Goal: Information Seeking & Learning: Learn about a topic

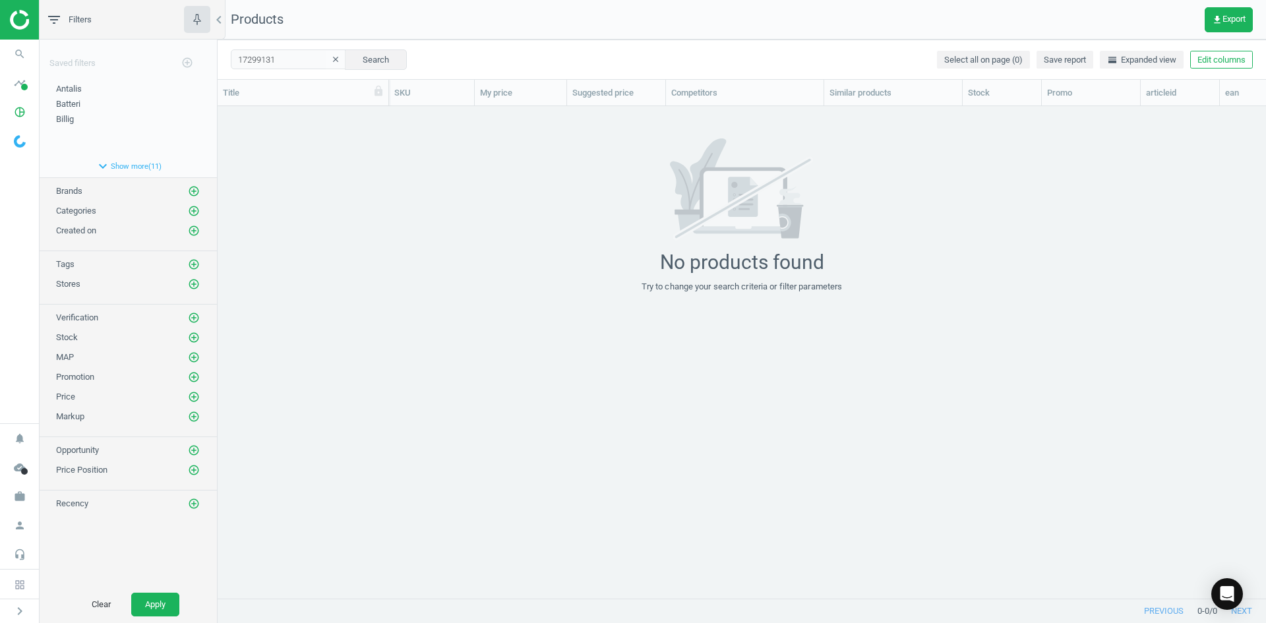
scroll to position [472, 1038]
click at [22, 49] on icon "search" at bounding box center [19, 54] width 25 height 25
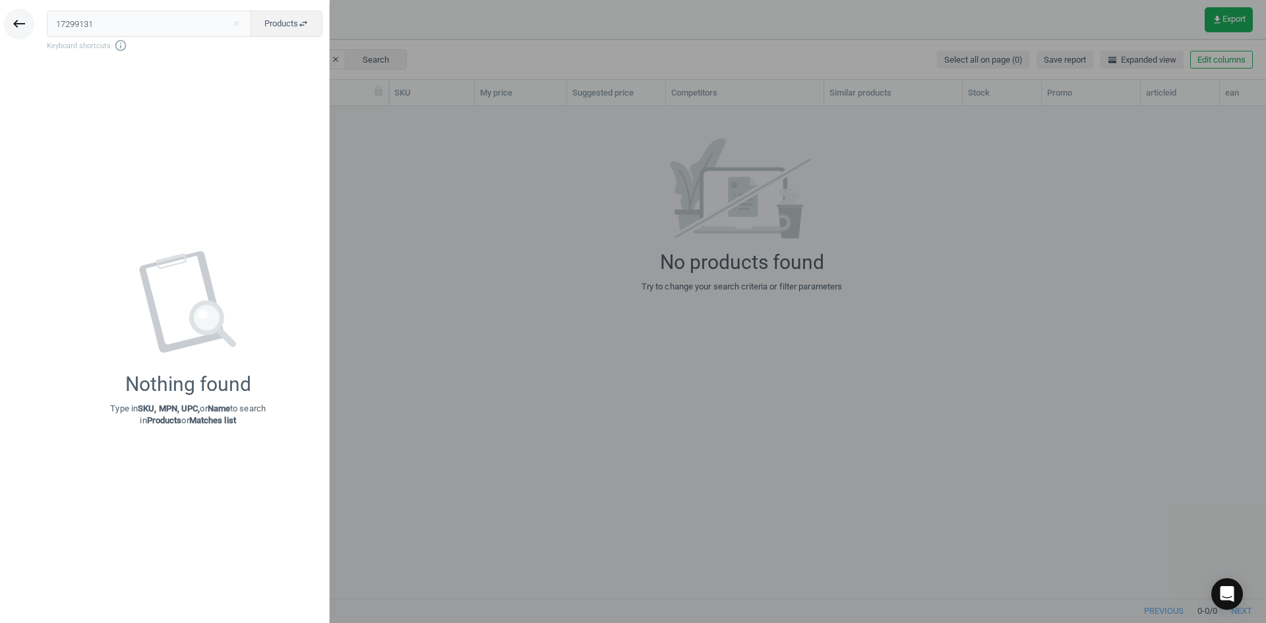
drag, startPoint x: 148, startPoint y: 31, endPoint x: 28, endPoint y: 24, distance: 120.2
click at [30, 30] on div "keyboard_backspace 17299131 close Products swap_horiz Keyboard shortcuts info_o…" at bounding box center [165, 313] width 330 height 623
type input "11121809"
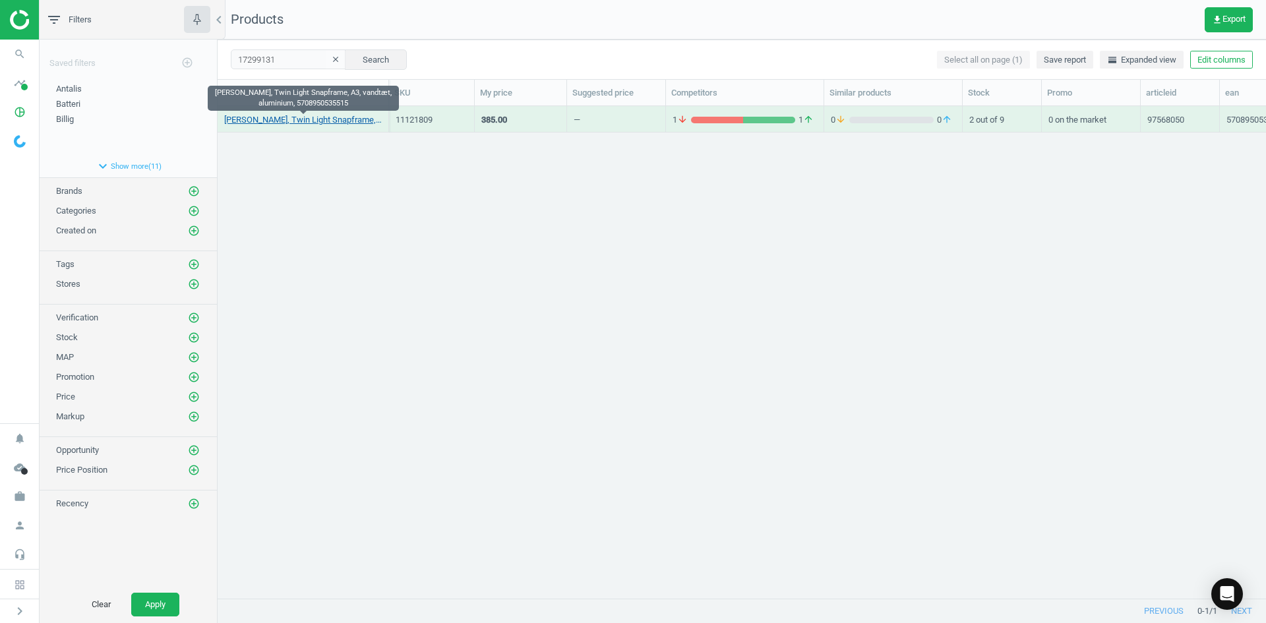
click at [324, 121] on link "[PERSON_NAME], Twin Light Snapframe, A3, vandtæt, aluminium, 5708950535515" at bounding box center [303, 120] width 158 height 12
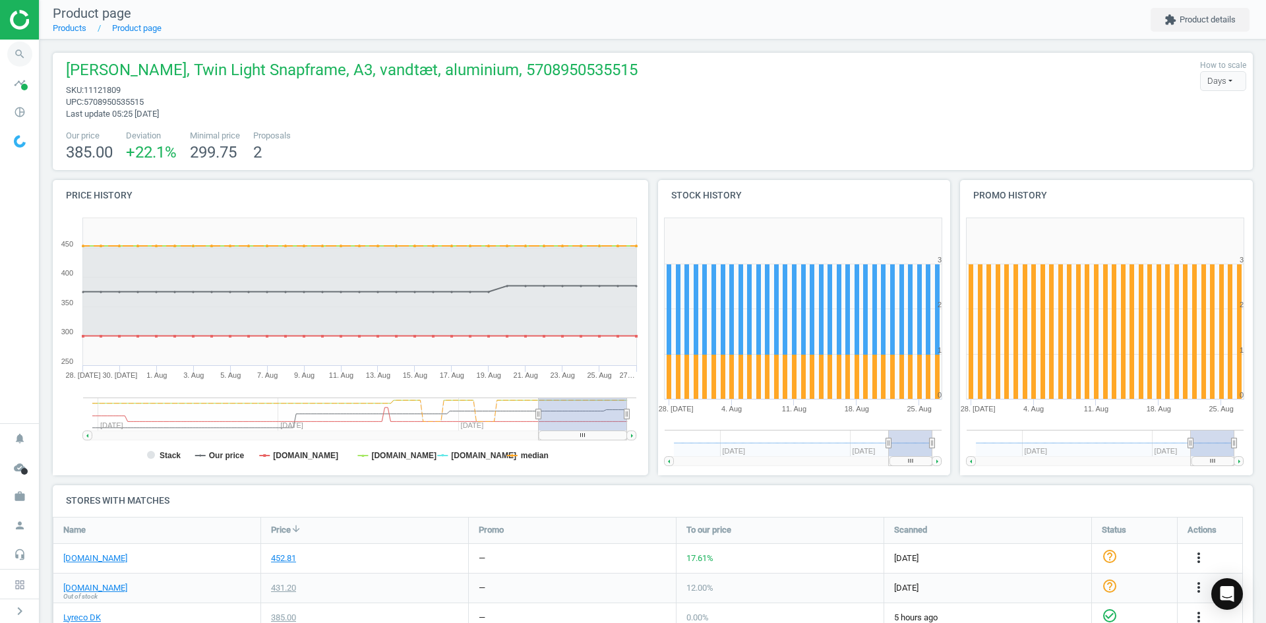
click at [21, 59] on icon "search" at bounding box center [19, 54] width 25 height 25
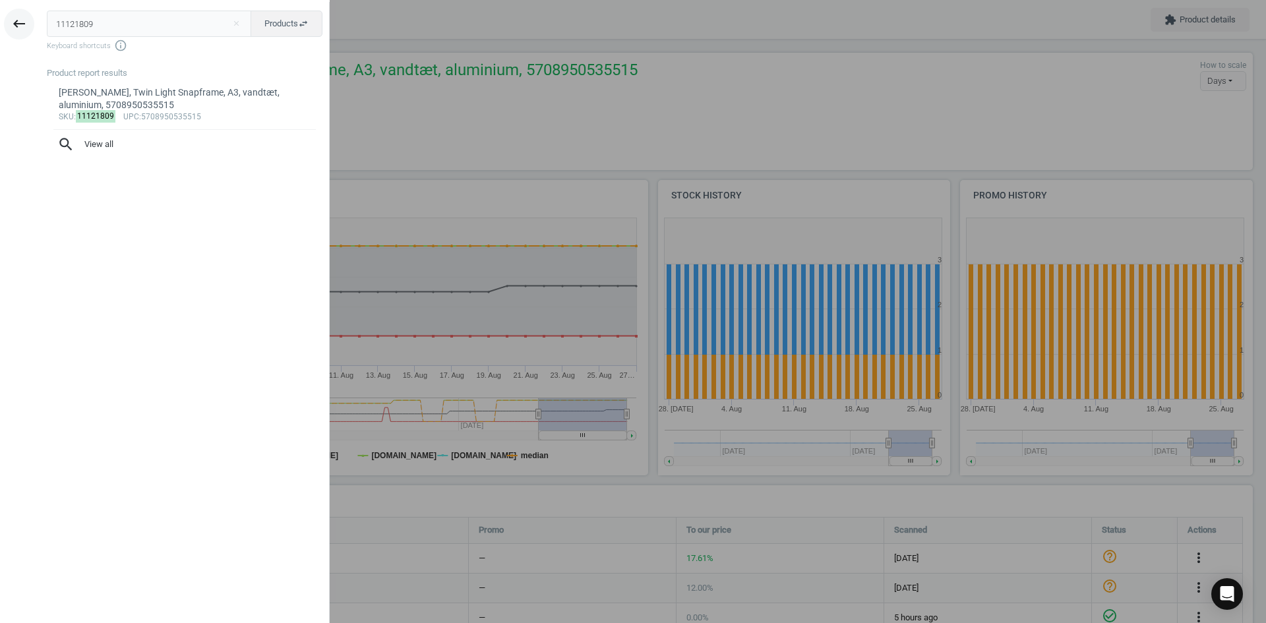
drag, startPoint x: 100, startPoint y: 30, endPoint x: 11, endPoint y: 21, distance: 90.1
click at [18, 22] on div "keyboard_backspace 11121809 close Products swap_horiz Keyboard shortcuts info_o…" at bounding box center [165, 313] width 330 height 623
type input "9098484"
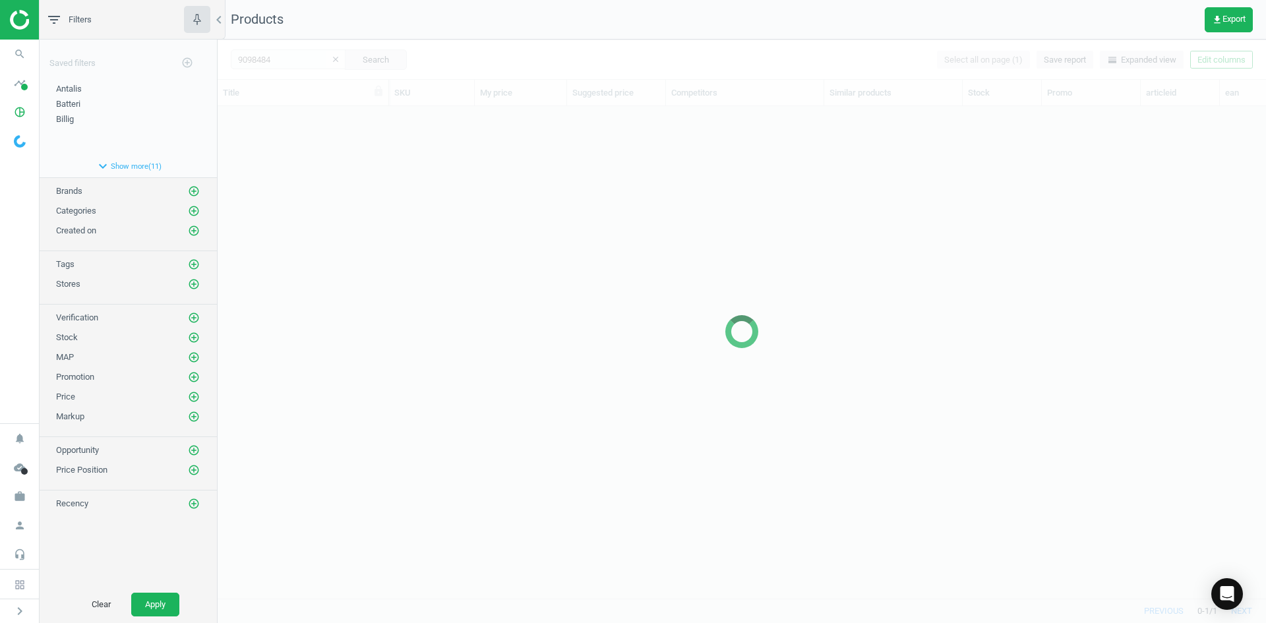
scroll to position [472, 1038]
click at [525, 266] on div at bounding box center [742, 331] width 1048 height 583
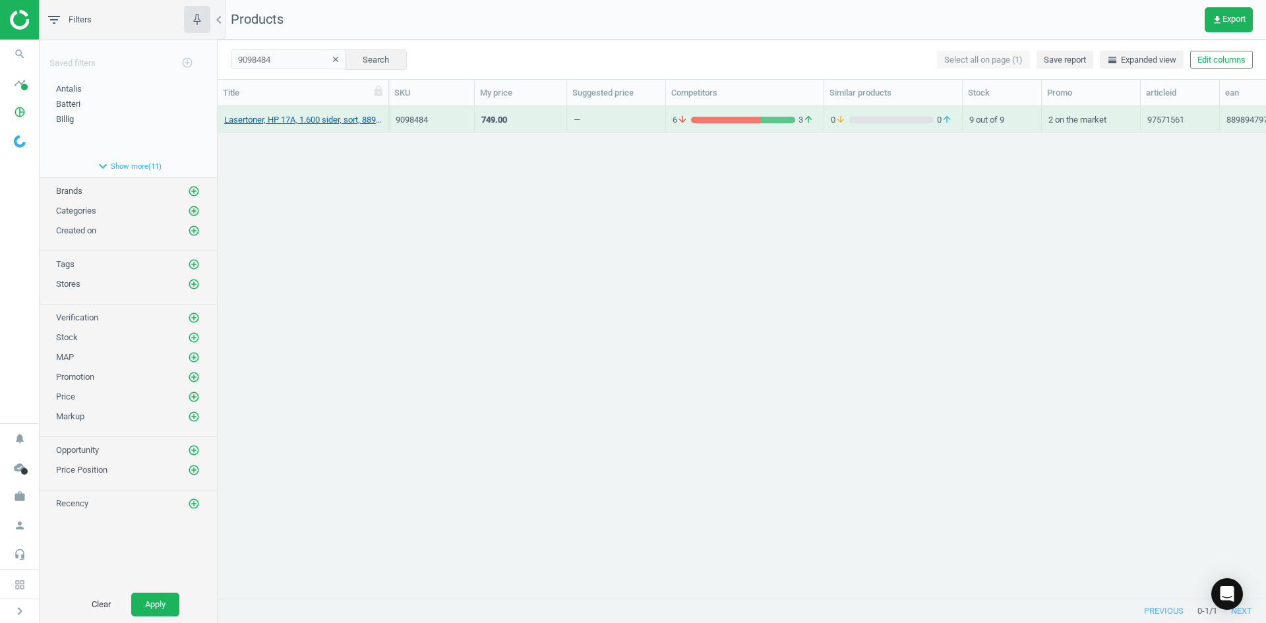
click at [292, 120] on link "Lasertoner, HP 17A, 1.600 sider, sort, 889894797407" at bounding box center [303, 120] width 158 height 12
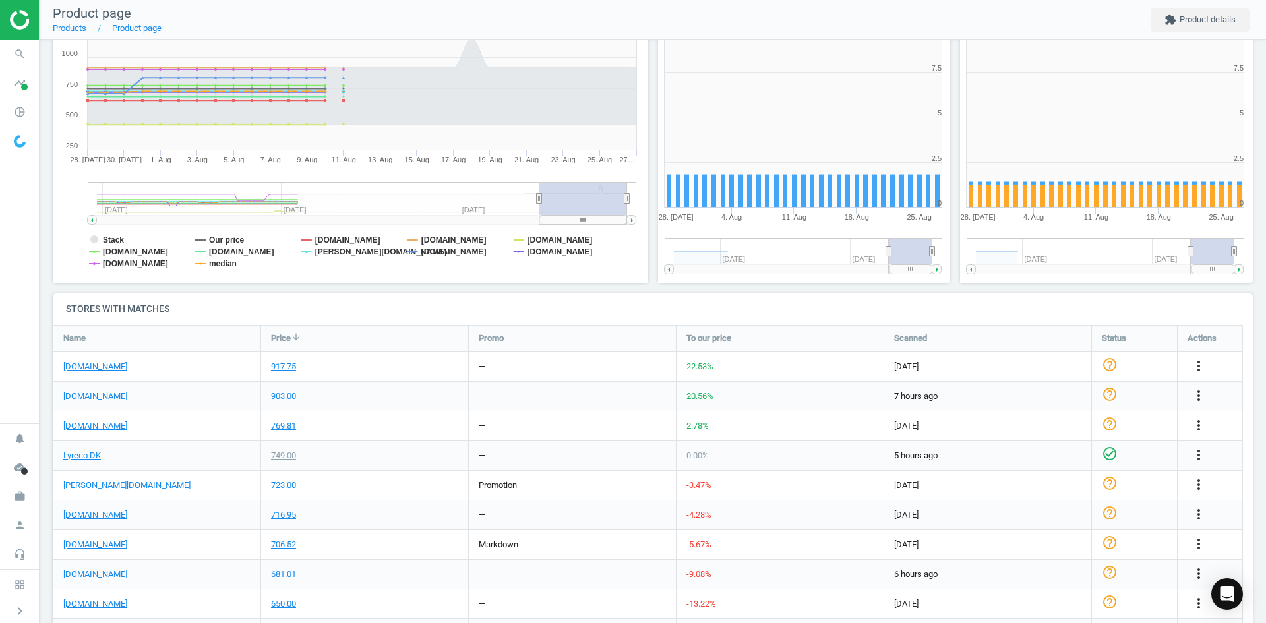
scroll to position [256, 0]
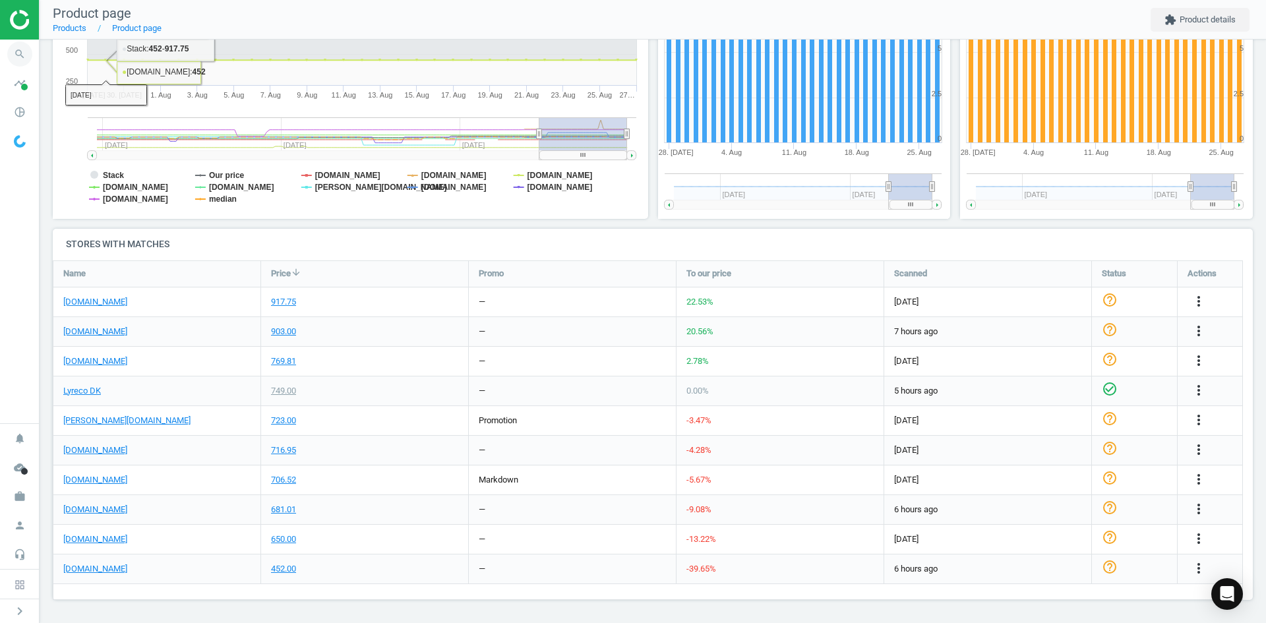
click at [34, 54] on span "search" at bounding box center [20, 54] width 40 height 29
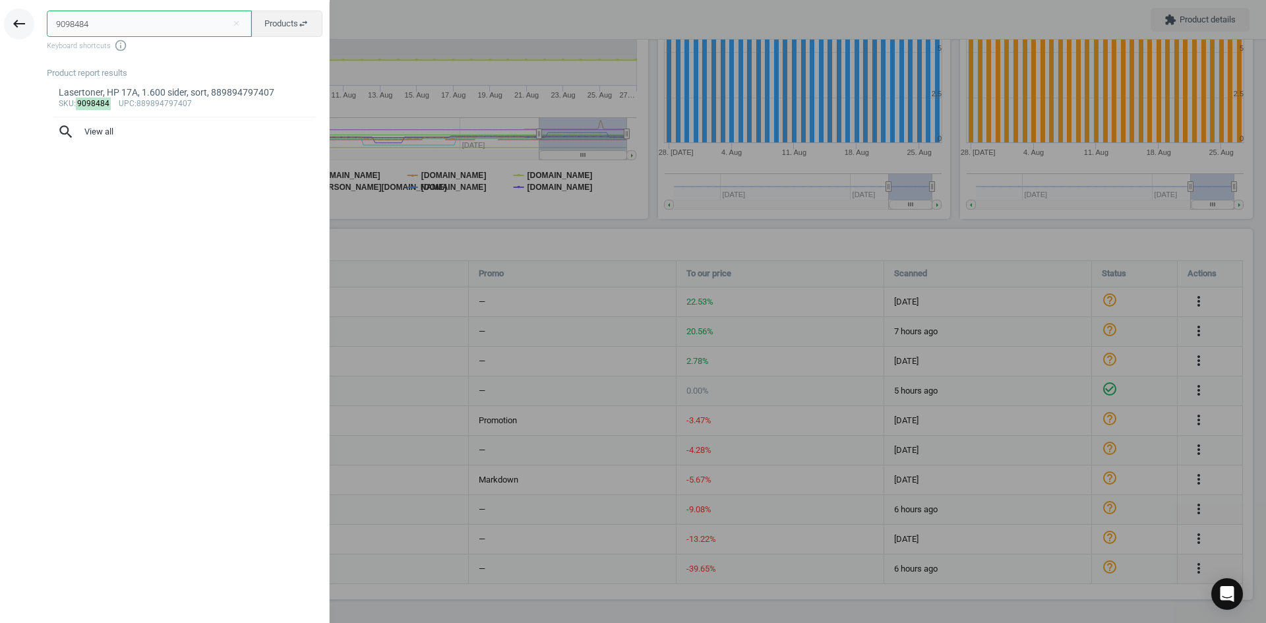
drag, startPoint x: 98, startPoint y: 24, endPoint x: 13, endPoint y: 24, distance: 84.4
click at [13, 24] on div "keyboard_backspace 9098484 close Products swap_horiz Keyboard shortcuts info_ou…" at bounding box center [165, 313] width 330 height 623
paste input "6785557"
type input "6785557"
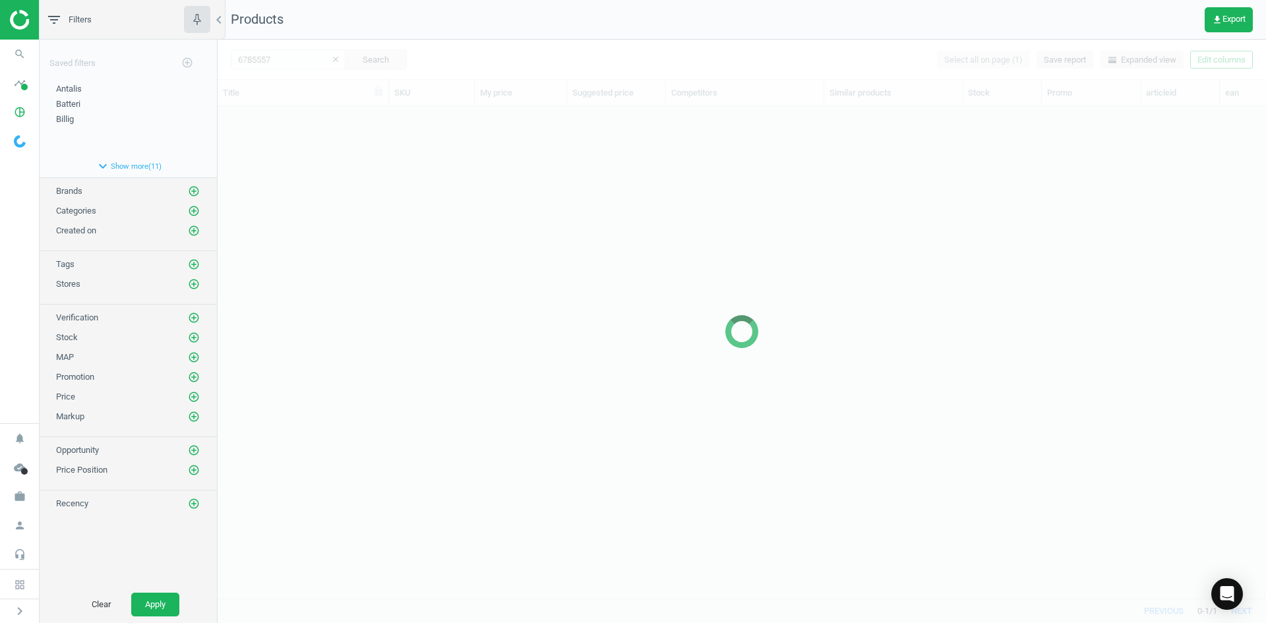
scroll to position [472, 1038]
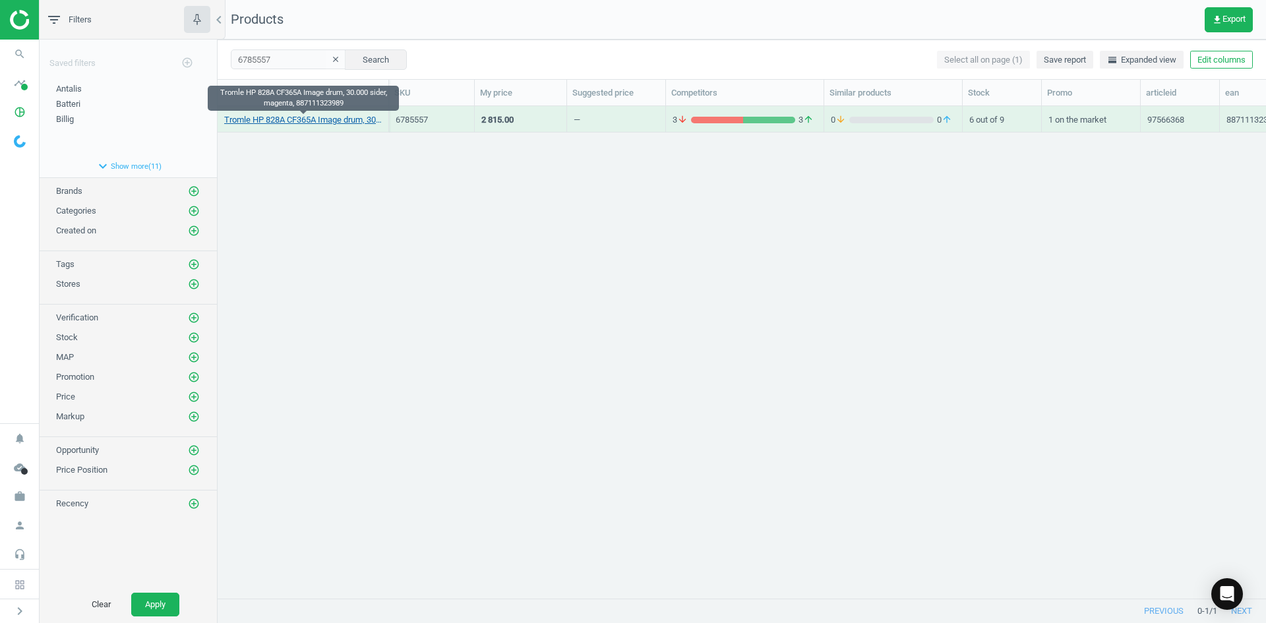
click at [270, 124] on link "Tromle HP 828A CF365A Image drum, 30.000 sider, magenta, 887111323989" at bounding box center [303, 120] width 158 height 12
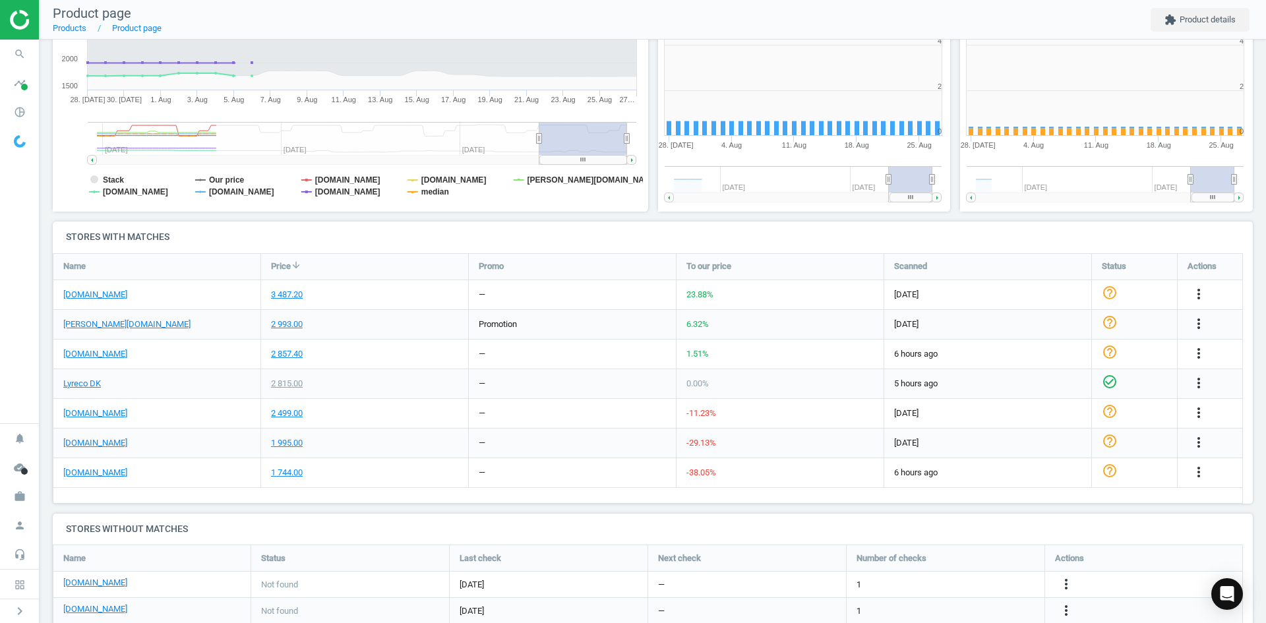
scroll to position [284, 311]
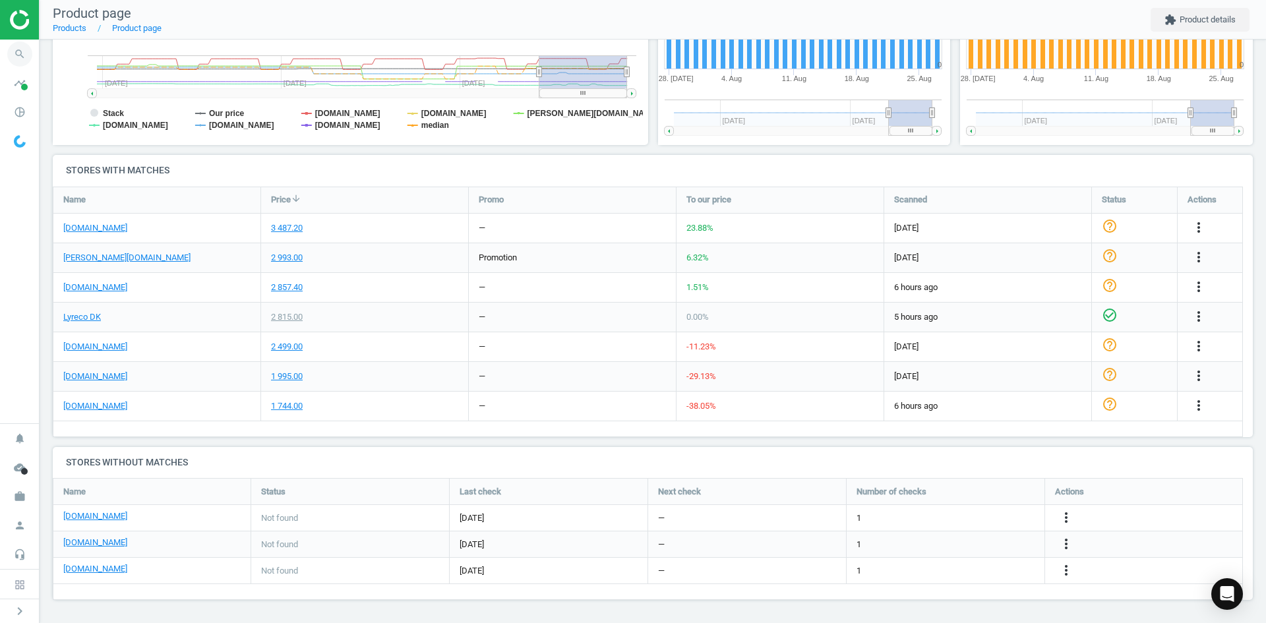
click at [35, 54] on span "search" at bounding box center [20, 54] width 40 height 29
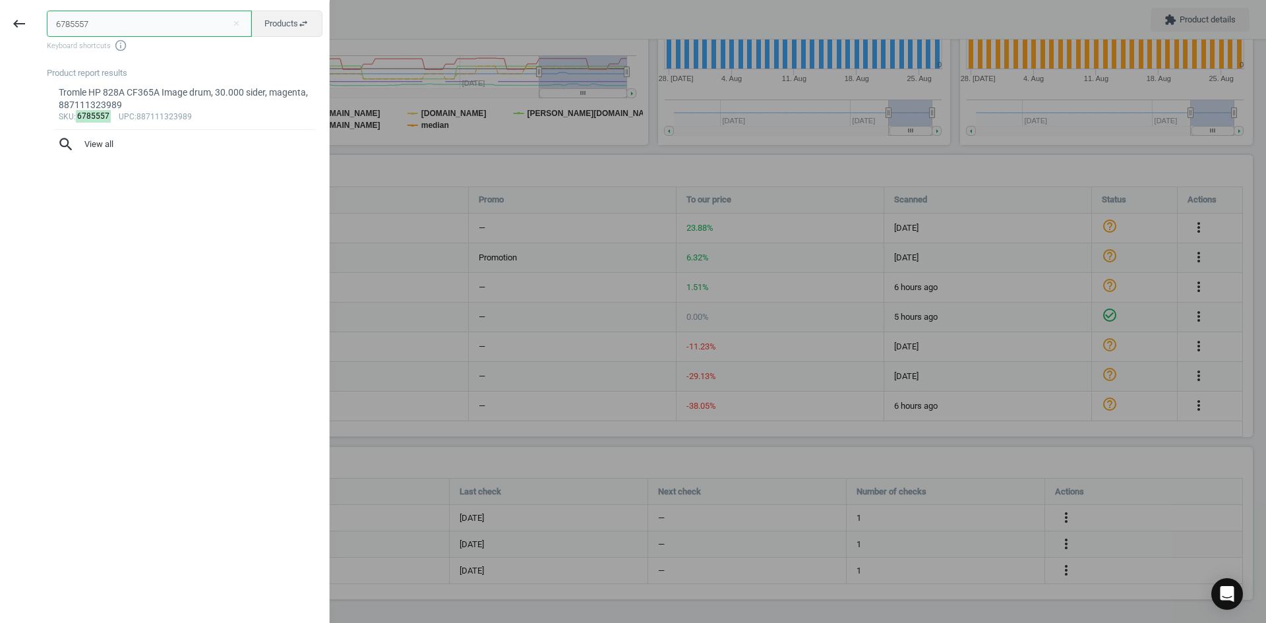
drag, startPoint x: 119, startPoint y: 31, endPoint x: 41, endPoint y: 20, distance: 79.3
click at [42, 20] on div "6785557 close Products swap_horiz Keyboard shortcuts info_outline Product repor…" at bounding box center [183, 313] width 291 height 623
paste input "35"
type input "6785535"
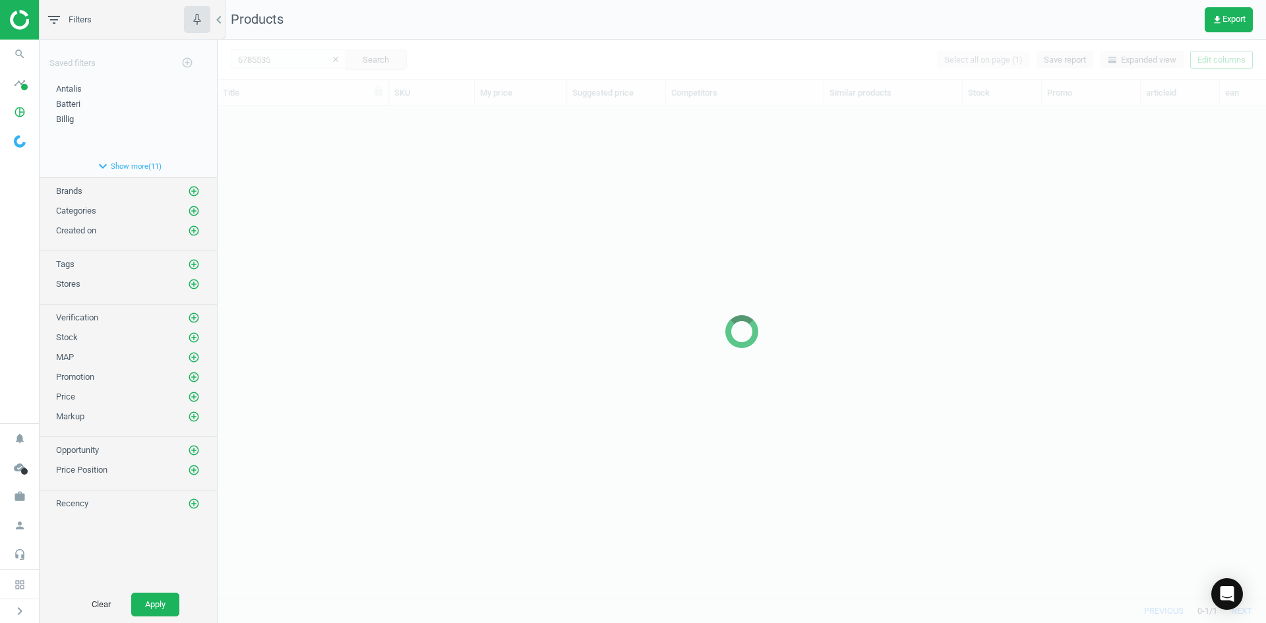
scroll to position [472, 1038]
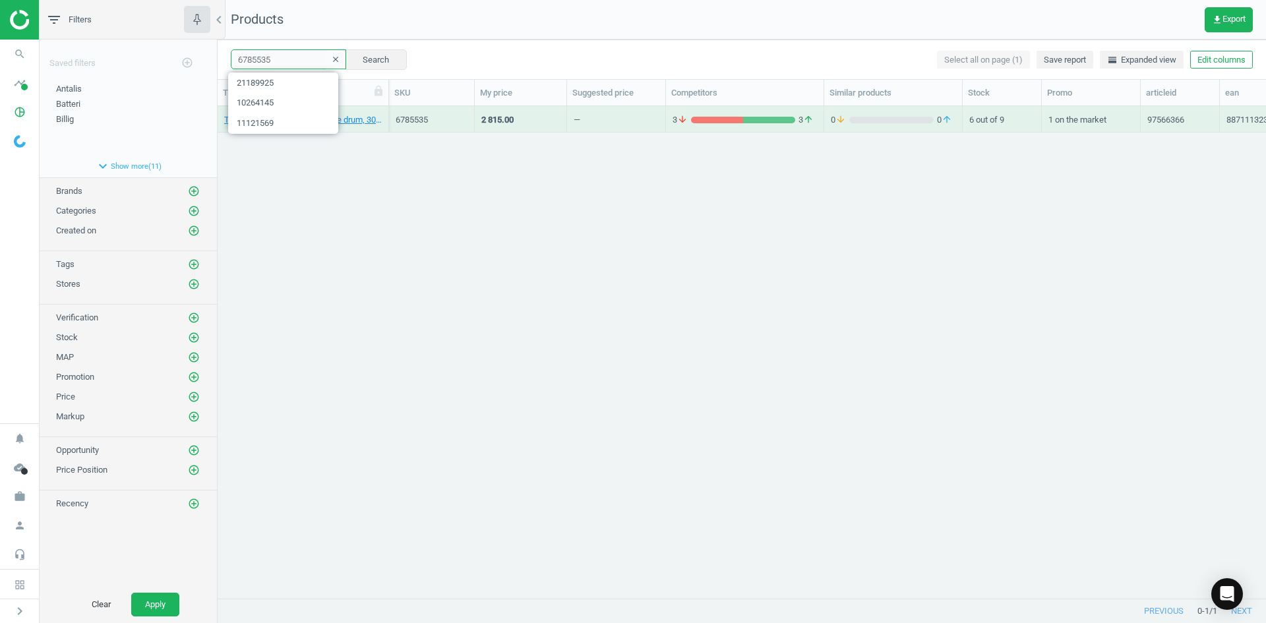
drag, startPoint x: 297, startPoint y: 64, endPoint x: 256, endPoint y: 63, distance: 41.5
click at [256, 63] on input "6785535" at bounding box center [288, 59] width 115 height 20
click at [324, 186] on div "Tromle HP 828A CF359A Image drum, 30.000 sider, cyan, 887111323965 6785535 2 81…" at bounding box center [742, 347] width 1048 height 482
drag, startPoint x: 279, startPoint y: 60, endPoint x: 214, endPoint y: 59, distance: 64.6
click at [214, 59] on div "filter_list Filters chevron_left Saved filters add_circle_outline Antalis edit …" at bounding box center [653, 311] width 1226 height 623
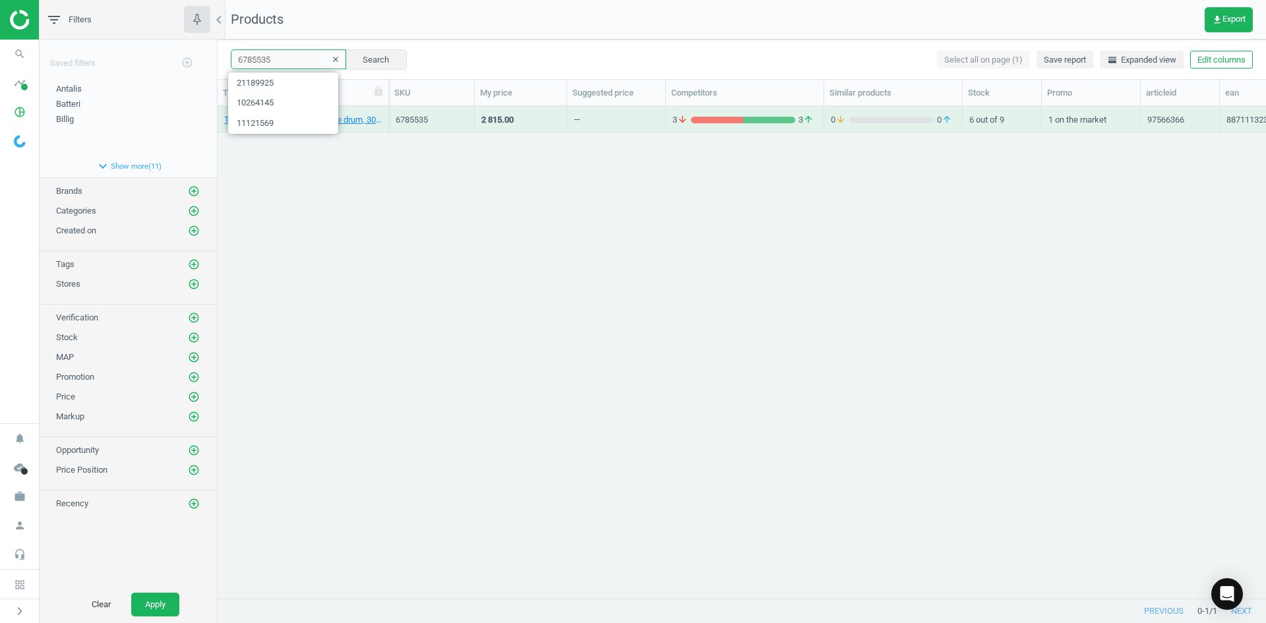
paste input "CF364A"
drag, startPoint x: 285, startPoint y: 63, endPoint x: 210, endPoint y: 63, distance: 75.2
click at [210, 63] on div "filter_list Filters chevron_left Saved filters add_circle_outline Antalis edit …" at bounding box center [653, 311] width 1226 height 623
paste input "6785546"
type input "6785546"
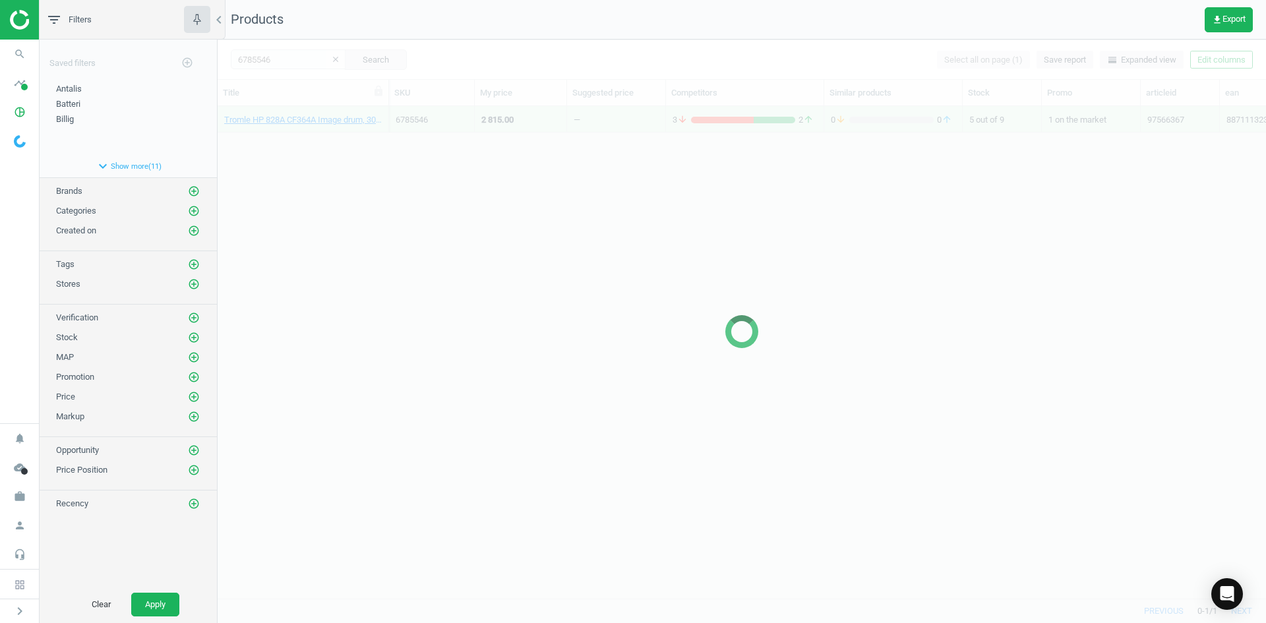
click at [379, 177] on div at bounding box center [742, 331] width 1048 height 583
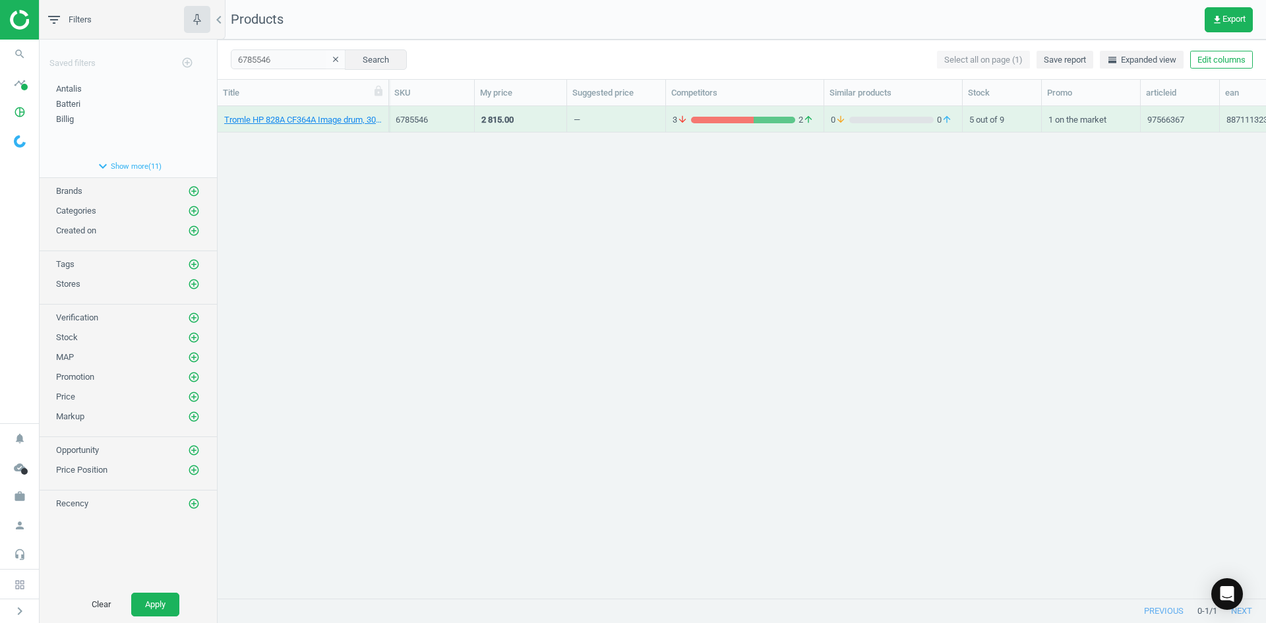
click at [380, 177] on div "Tromle HP 828A CF364A Image drum, 30.000 sider, gul, 887111323972 6785546 2 815…" at bounding box center [742, 347] width 1048 height 482
click at [293, 123] on link "Tromle HP 828A CF364A Image drum, 30.000 sider, gul, 887111323972" at bounding box center [303, 120] width 158 height 12
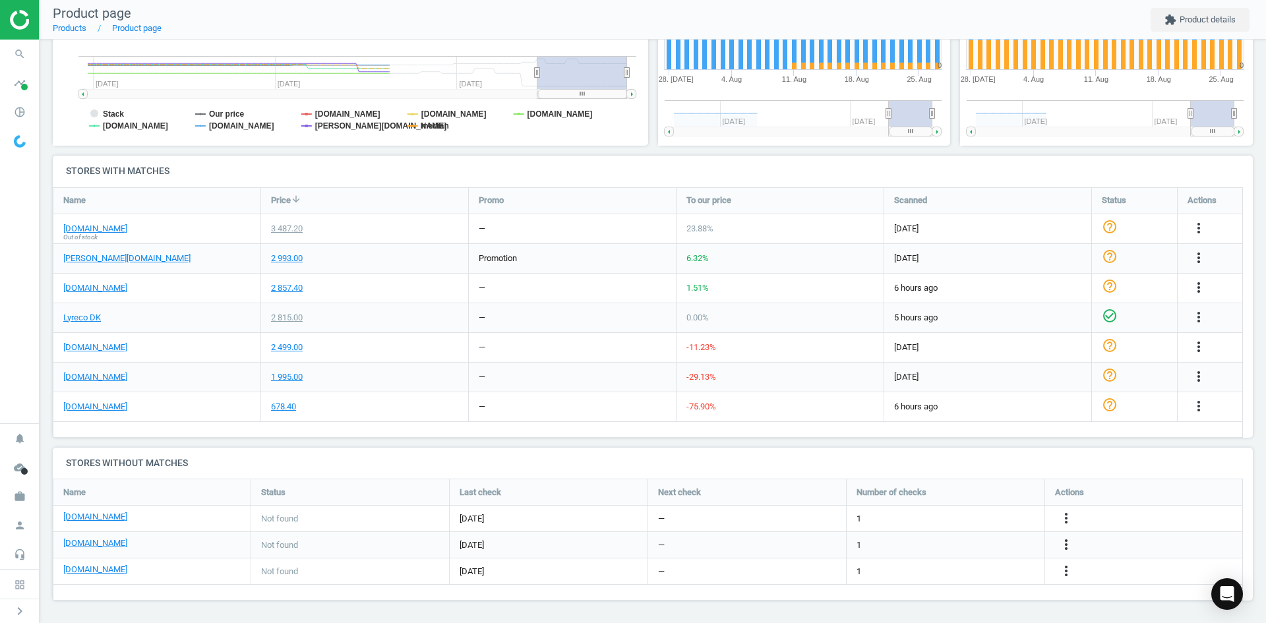
scroll to position [330, 0]
click at [23, 59] on icon "search" at bounding box center [19, 54] width 25 height 25
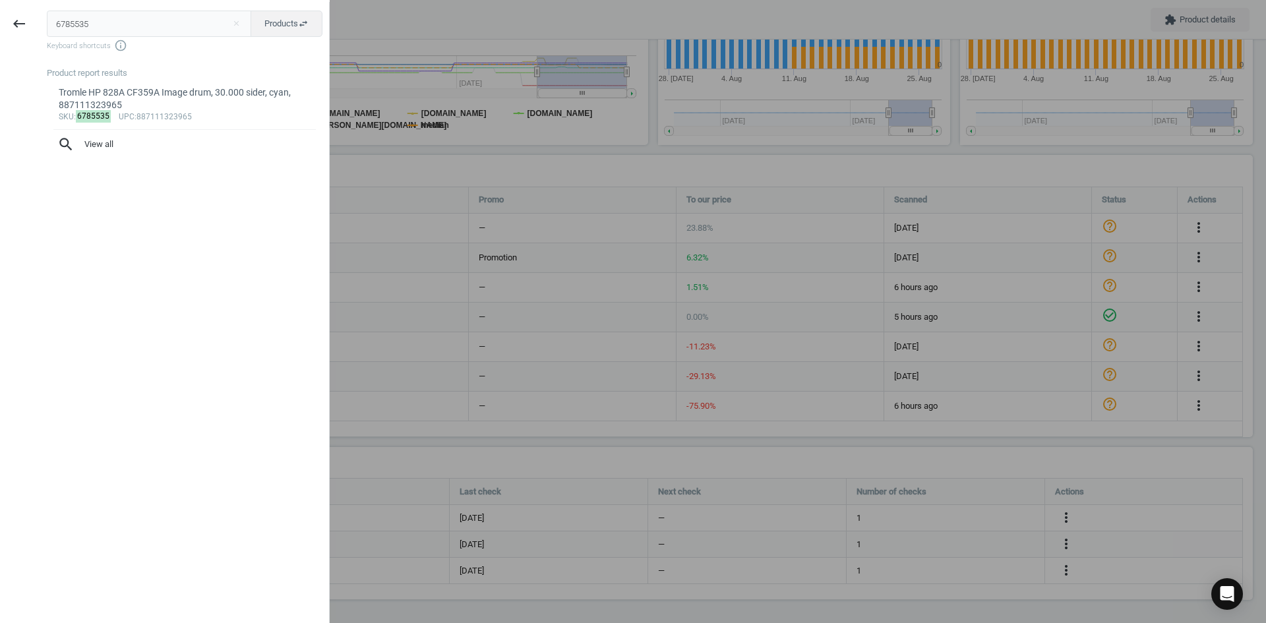
drag, startPoint x: 67, startPoint y: 17, endPoint x: 4, endPoint y: 17, distance: 63.3
click at [4, 17] on div "keyboard_backspace 6785535 close Products swap_horiz Keyboard shortcuts info_ou…" at bounding box center [165, 313] width 330 height 623
type input "14095499"
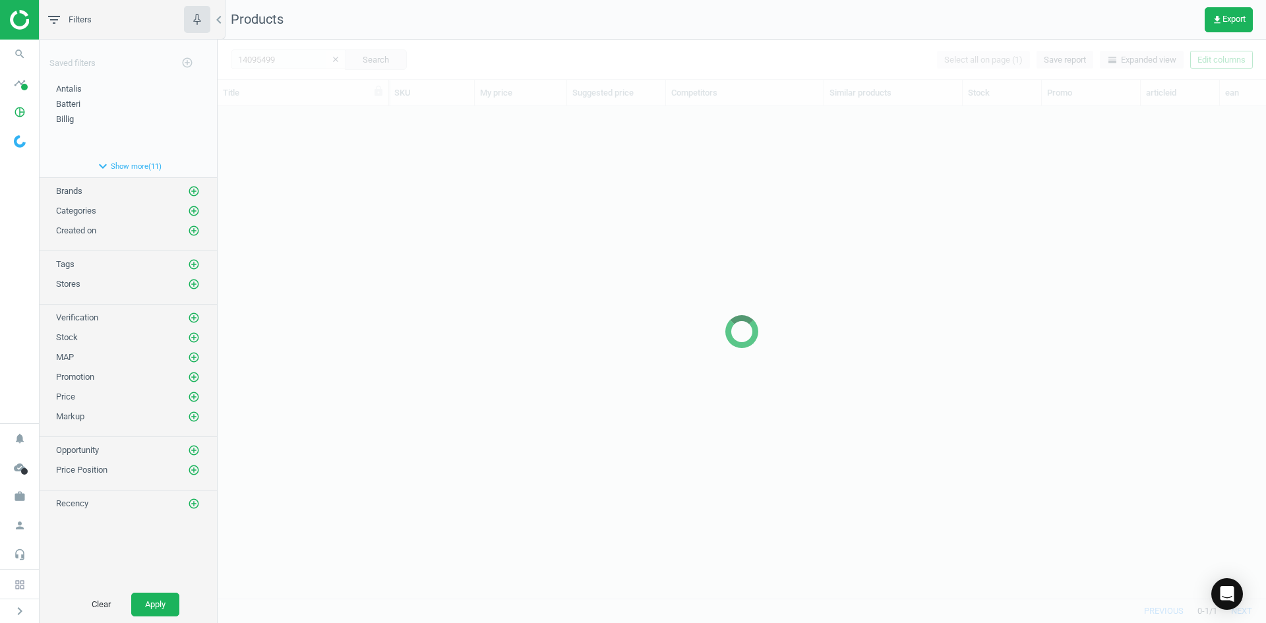
scroll to position [472, 1038]
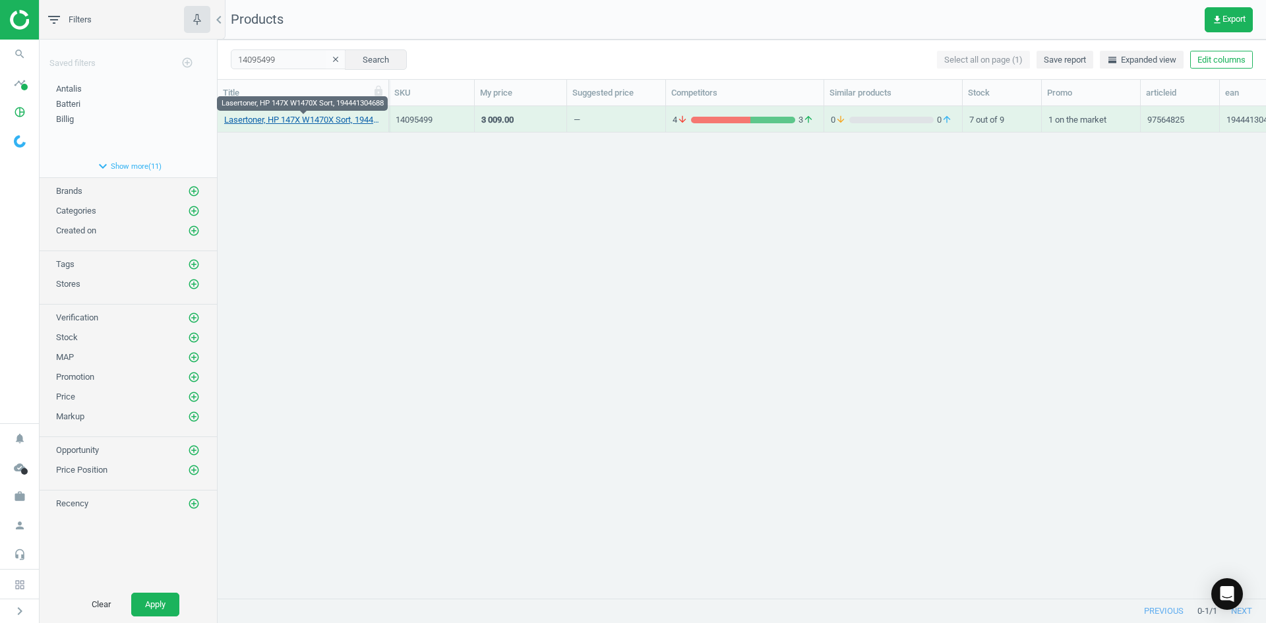
click at [277, 123] on link "Lasertoner, HP 147X W1470X Sort, 194441304688" at bounding box center [303, 120] width 158 height 12
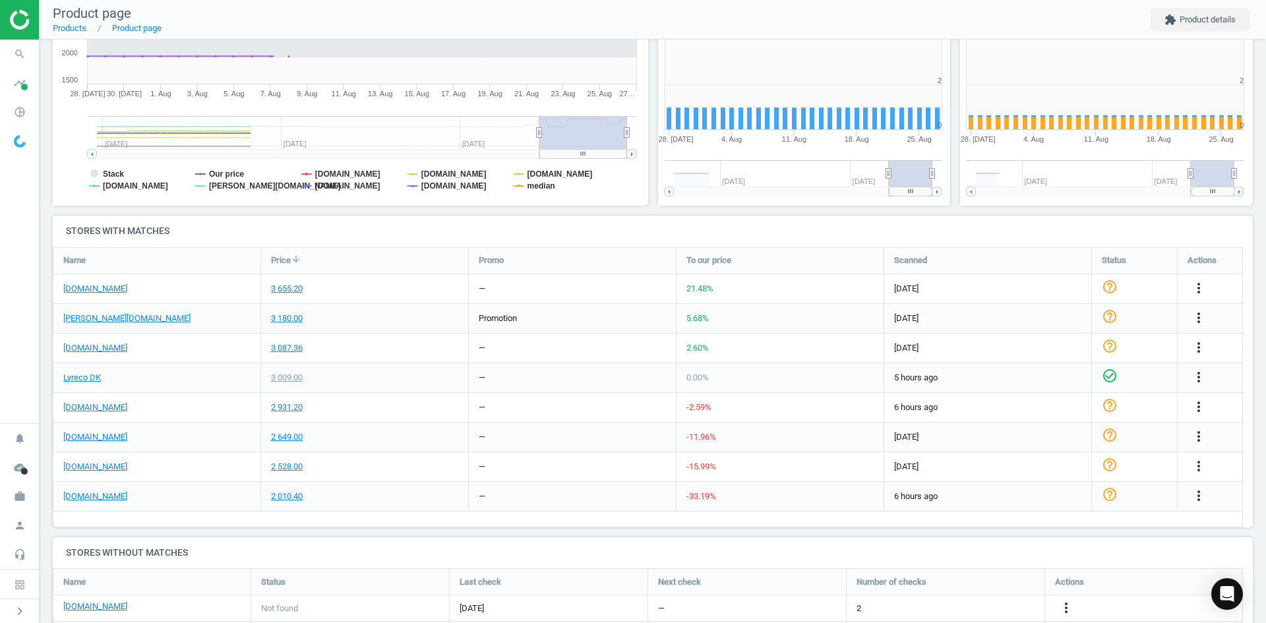
scroll to position [284, 311]
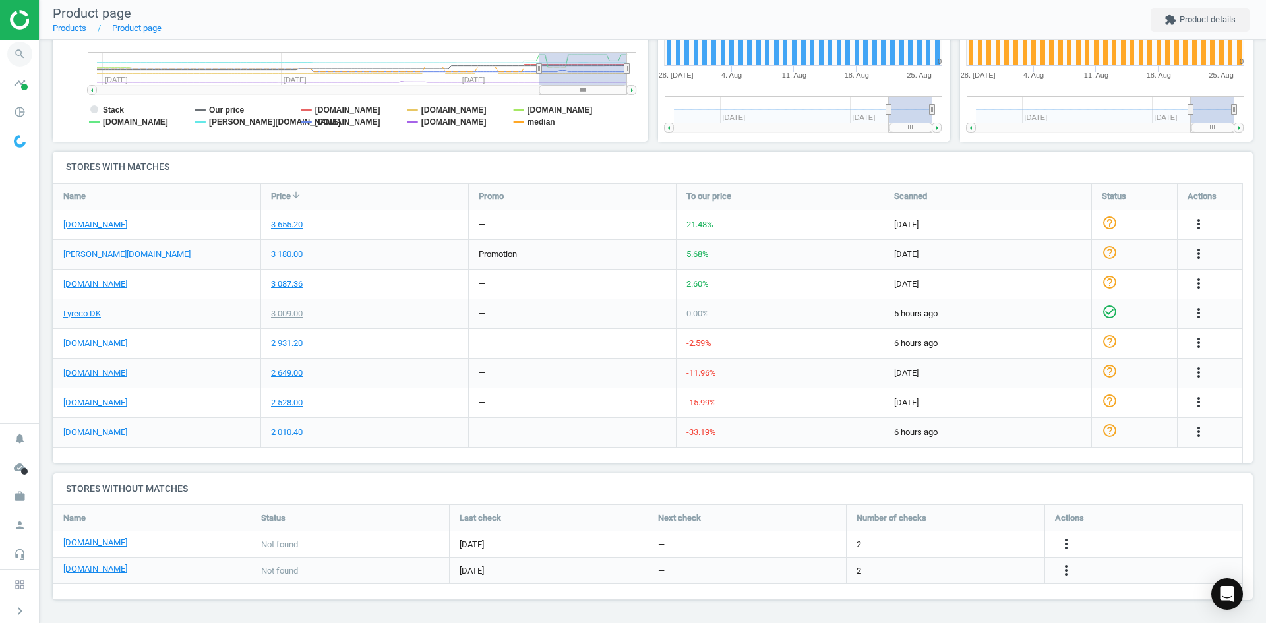
click at [14, 49] on icon "search" at bounding box center [19, 54] width 25 height 25
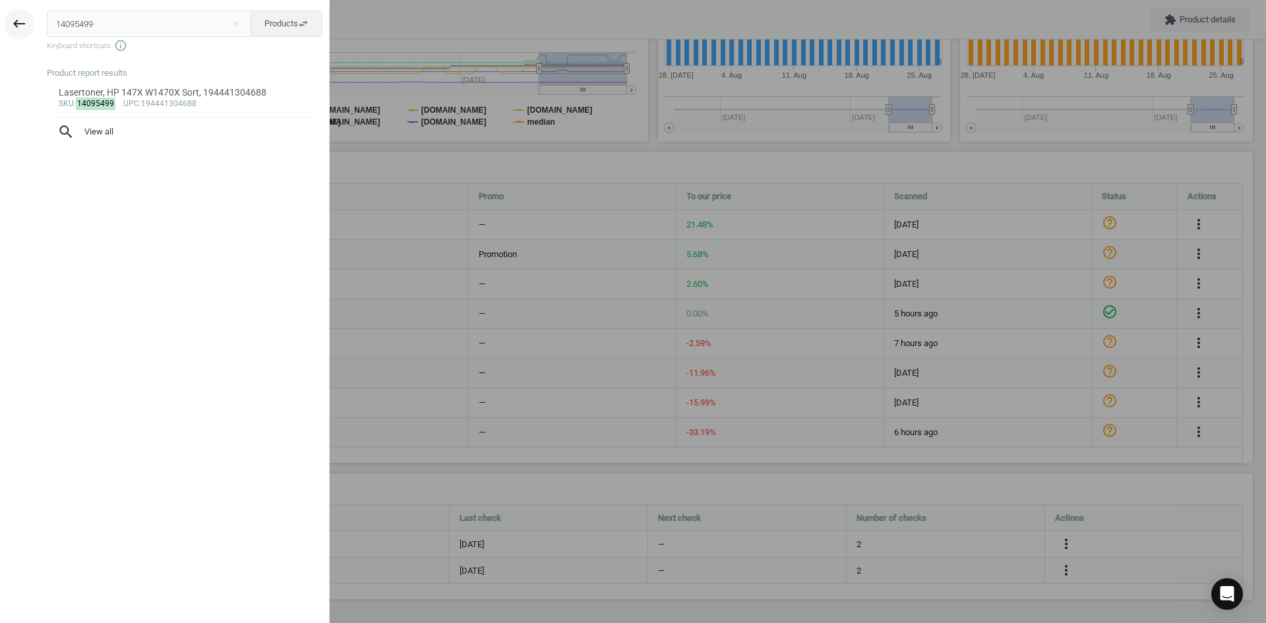
drag, startPoint x: 137, startPoint y: 30, endPoint x: 20, endPoint y: 30, distance: 117.4
click at [19, 30] on div "keyboard_backspace 14095499 close Products swap_horiz Keyboard shortcuts info_o…" at bounding box center [165, 313] width 330 height 623
type input "13232509"
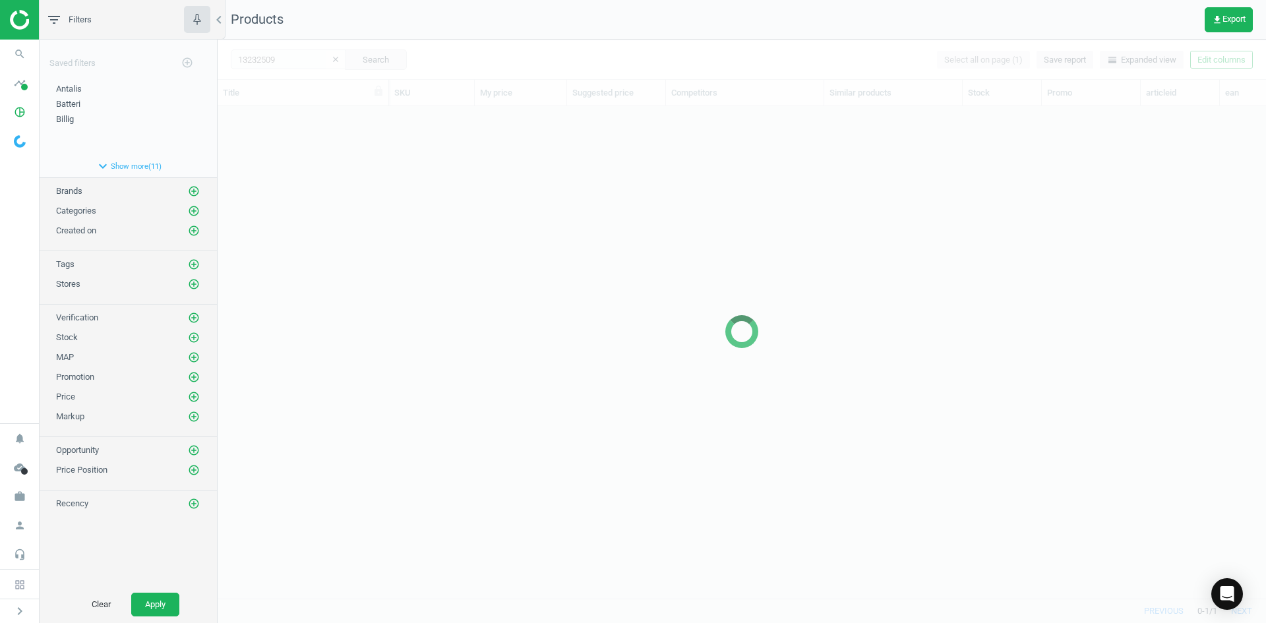
scroll to position [472, 1038]
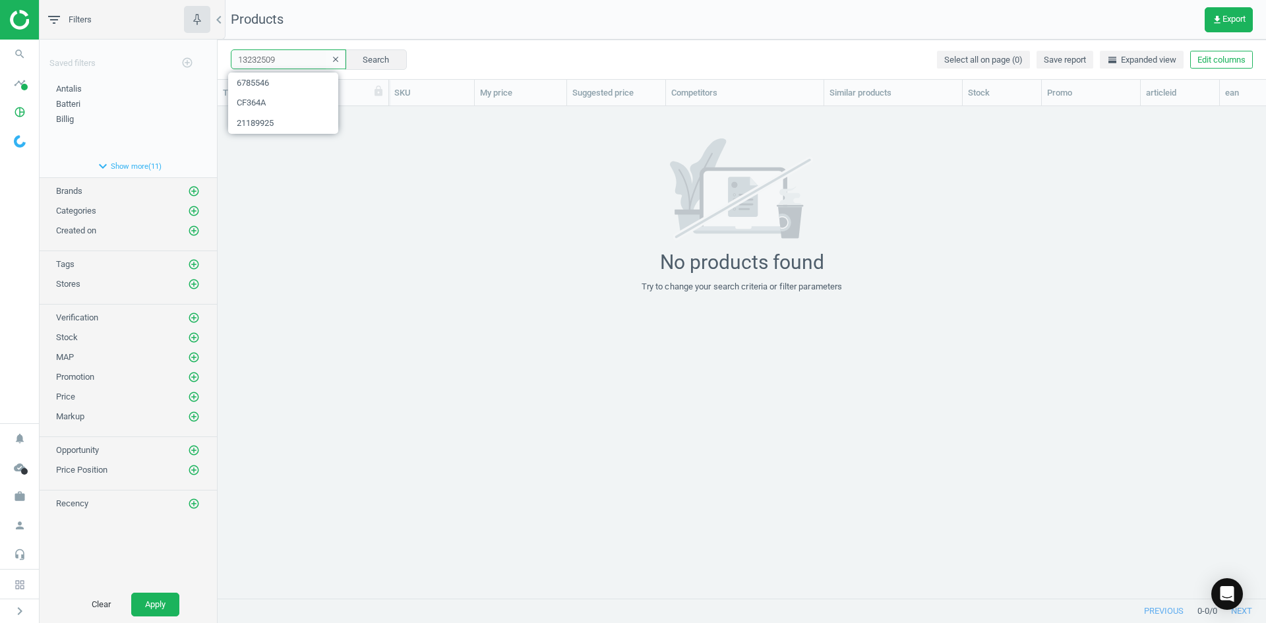
drag, startPoint x: 293, startPoint y: 66, endPoint x: 205, endPoint y: 56, distance: 88.2
click at [205, 56] on div "filter_list Filters chevron_left Saved filters add_circle_outline Antalis edit …" at bounding box center [653, 311] width 1226 height 623
paste input "4896238"
type input "4896238"
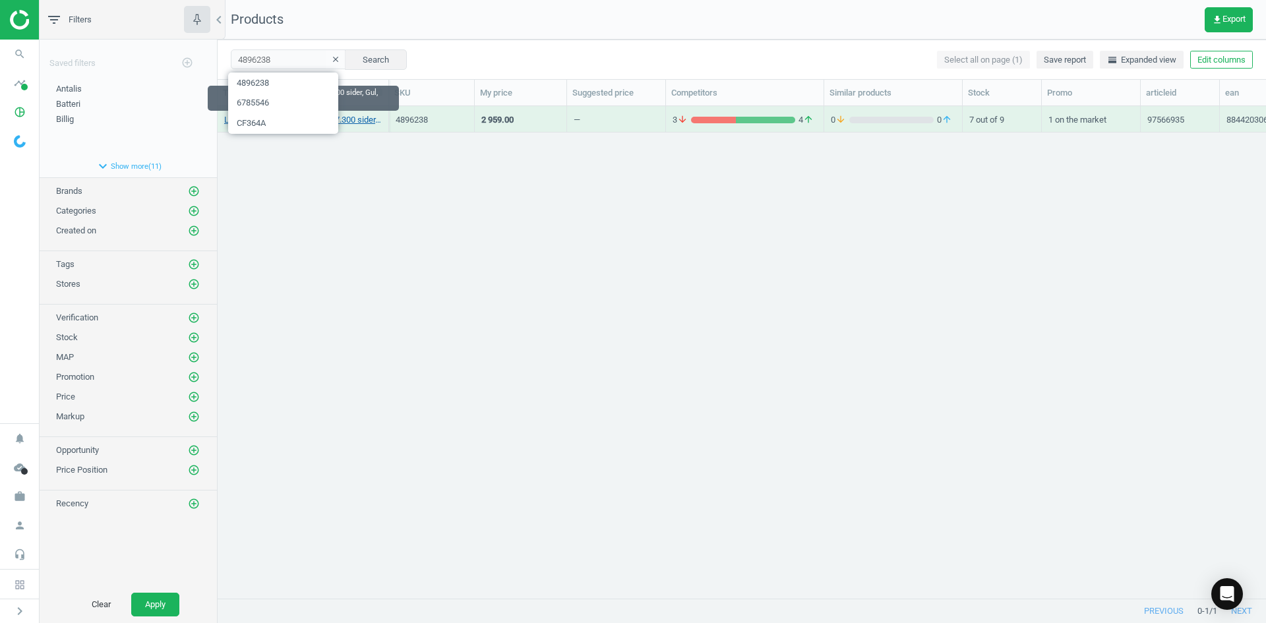
click at [351, 123] on link "Lasertoner, HP 307A CE742A, 7.300 sider, Gul, 884420306207" at bounding box center [303, 120] width 158 height 12
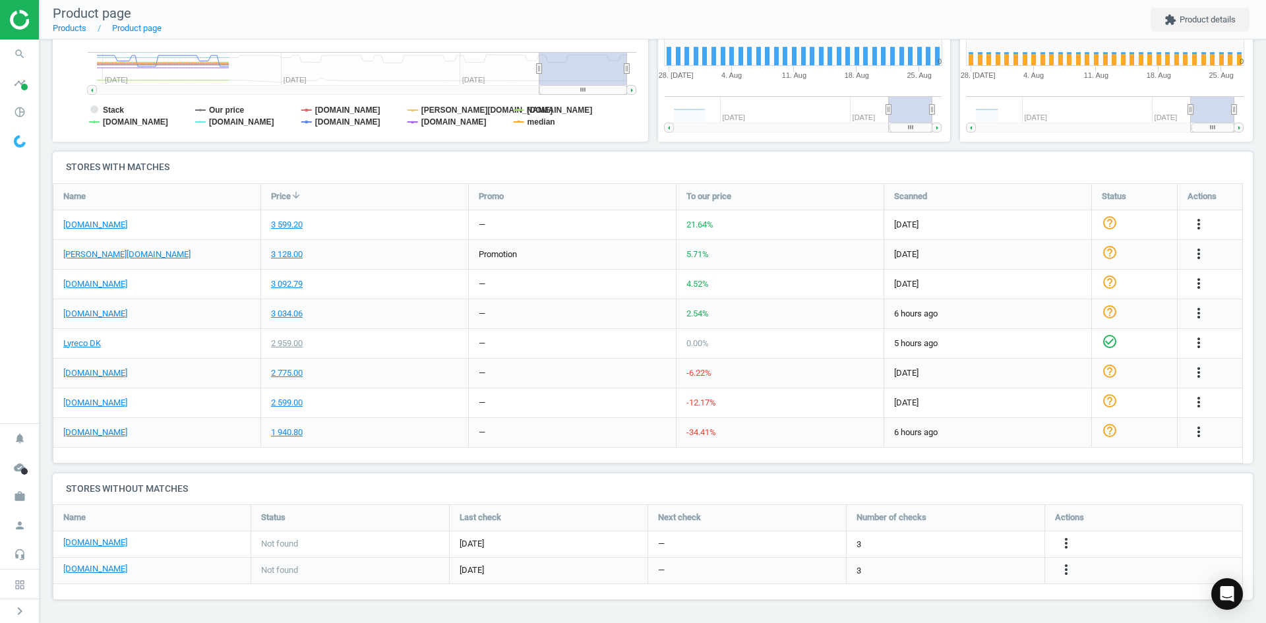
scroll to position [284, 311]
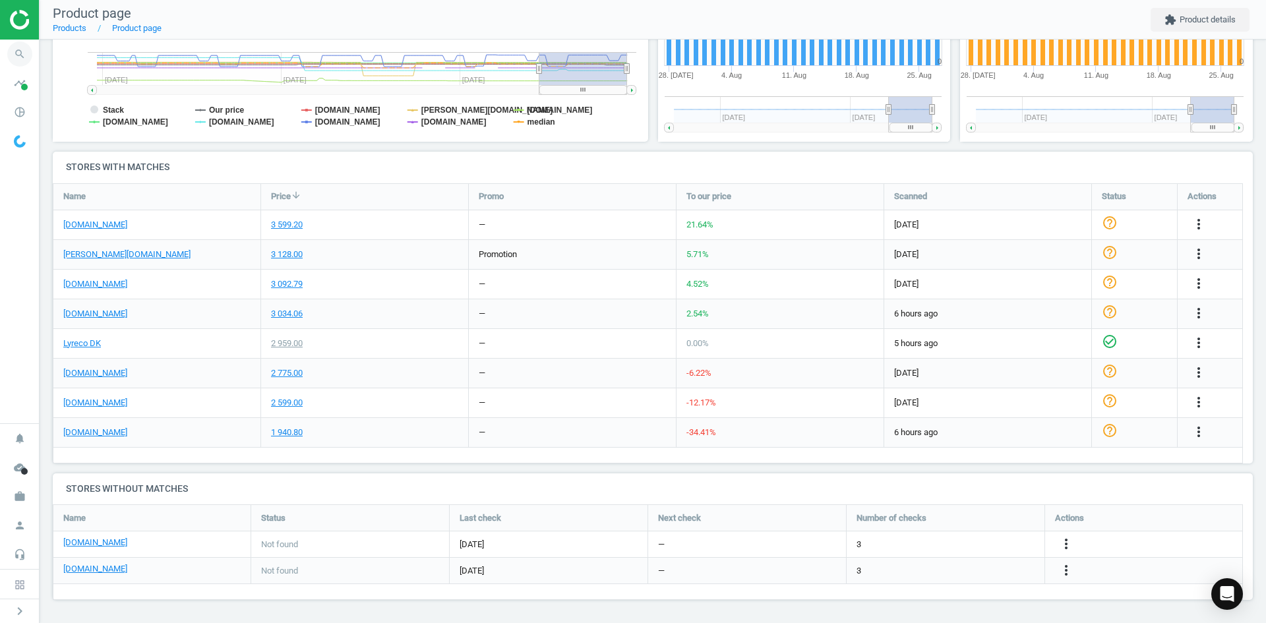
click at [20, 54] on icon "search" at bounding box center [19, 54] width 25 height 25
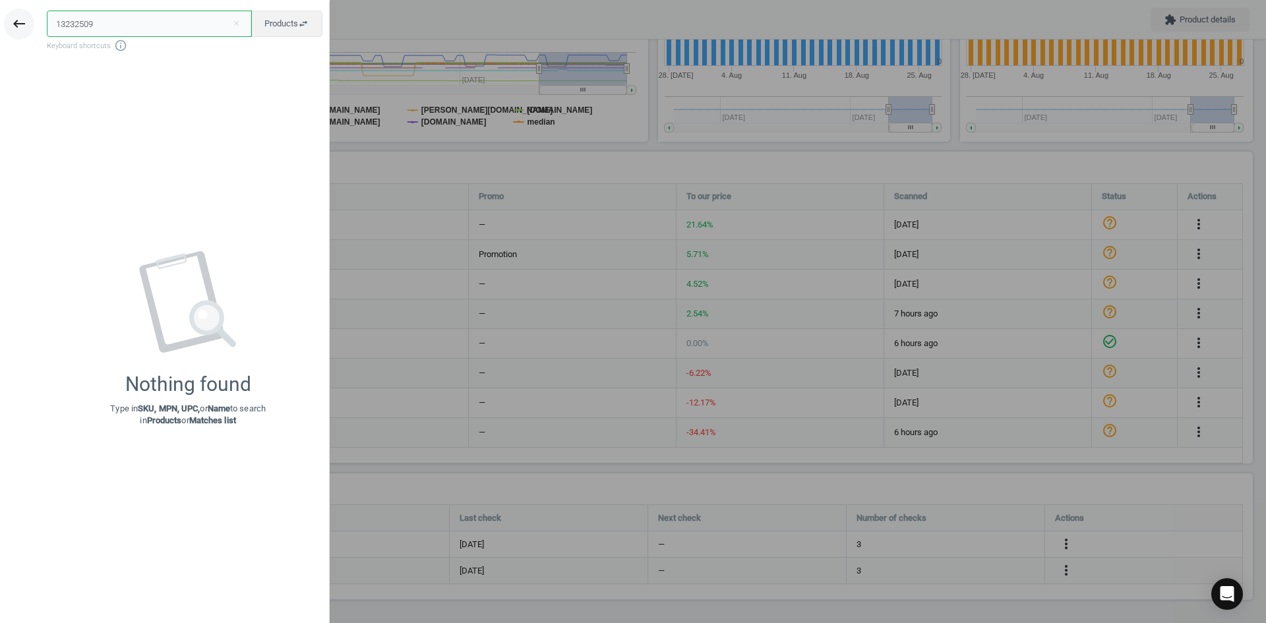
drag, startPoint x: 127, startPoint y: 18, endPoint x: 29, endPoint y: 34, distance: 98.9
click at [29, 34] on div "keyboard_backspace 13232509 close Products swap_horiz Keyboard shortcuts info_o…" at bounding box center [165, 313] width 330 height 623
paste input "6556875"
type input "6556875"
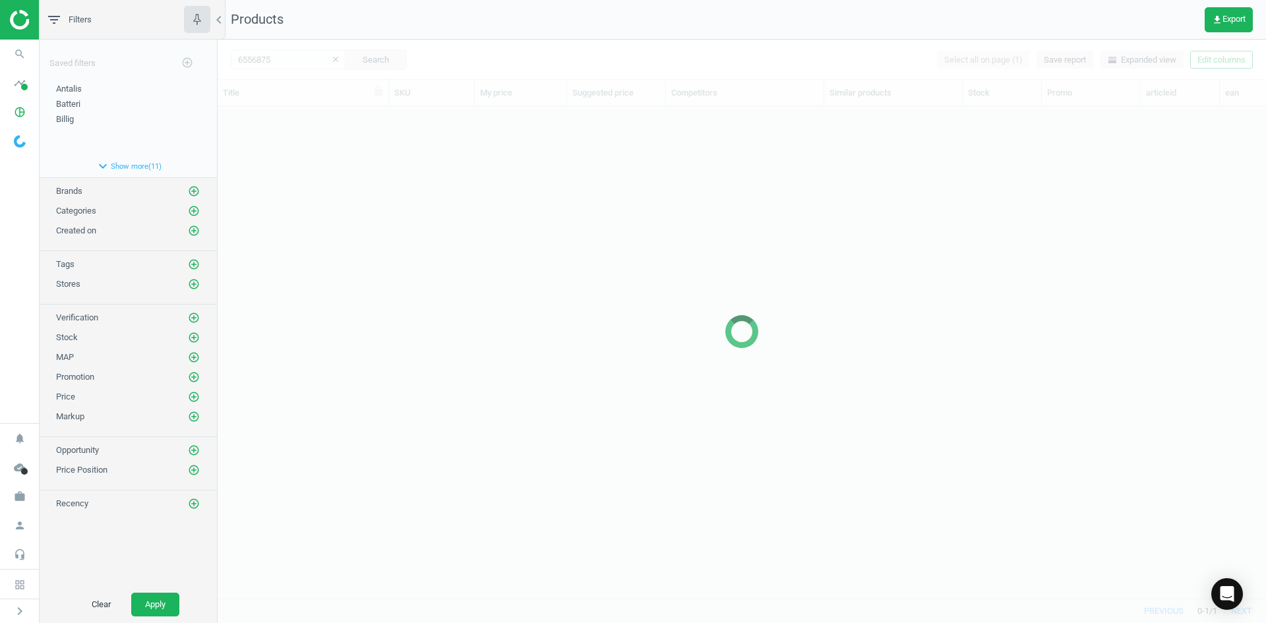
scroll to position [472, 1038]
click at [364, 205] on div at bounding box center [742, 331] width 1048 height 583
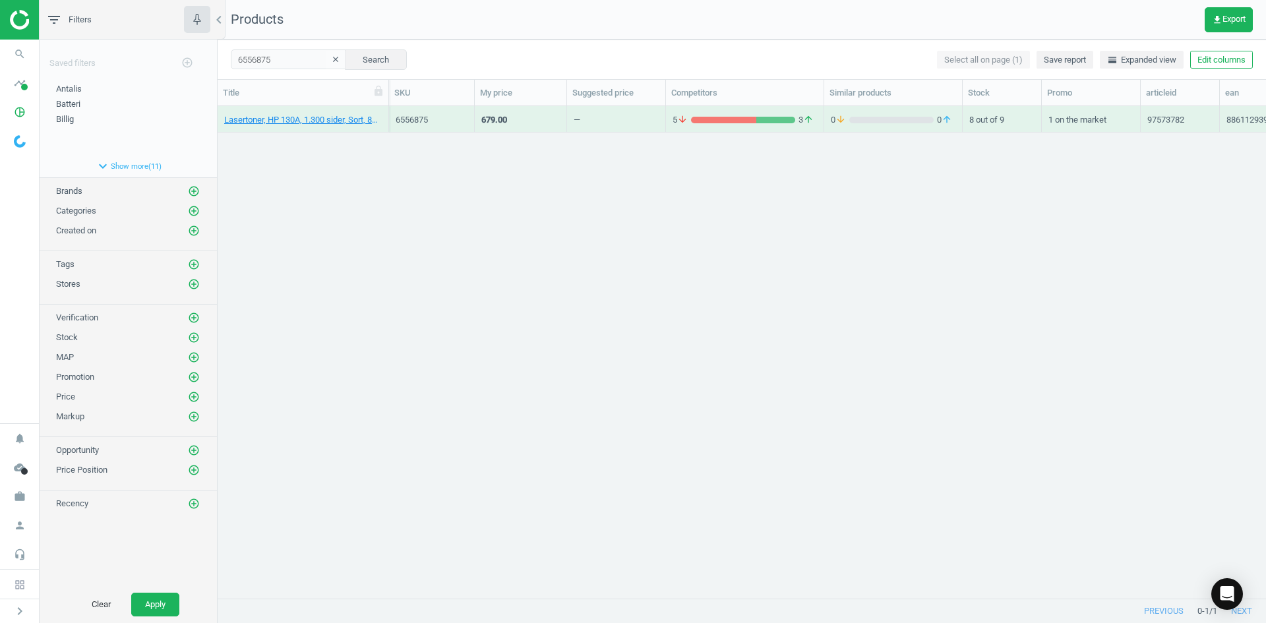
click at [348, 193] on div "Lasertoner, HP 130A, 1.300 sider, Sort, 886112939281 6556875 679.00 — 5 arrow_d…" at bounding box center [742, 347] width 1048 height 482
click at [311, 122] on link "Lasertoner, HP 130A, 1.300 sider, Sort, 886112939281" at bounding box center [303, 120] width 158 height 12
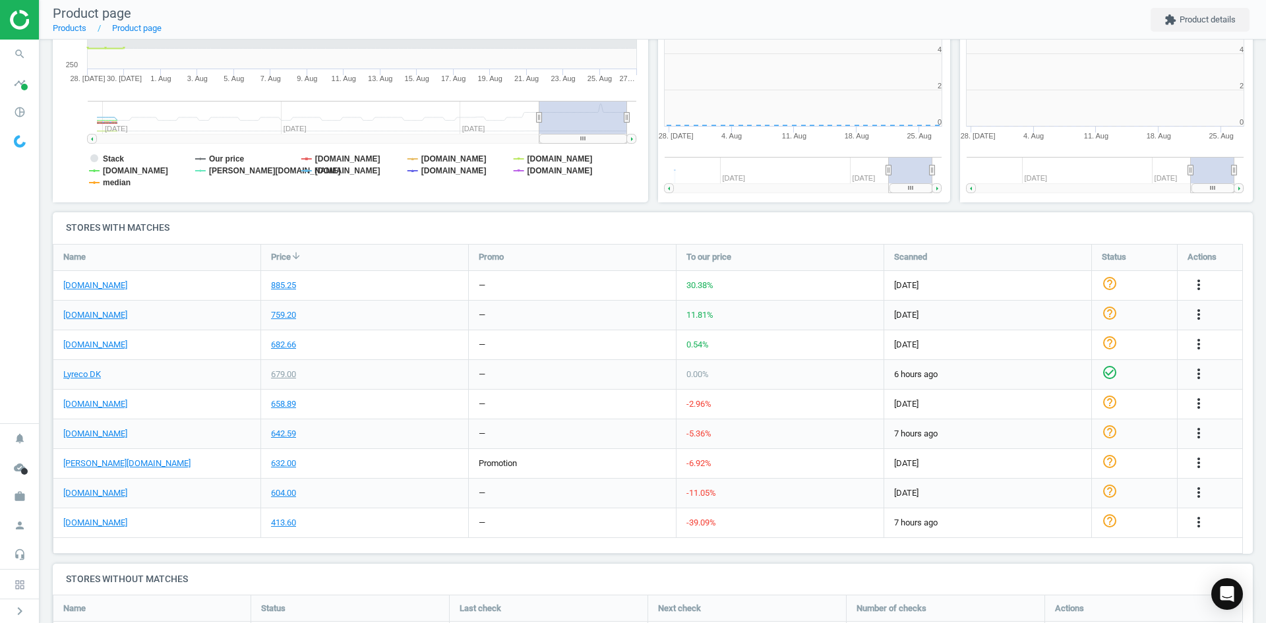
scroll to position [284, 311]
